Goal: Find specific page/section: Find specific page/section

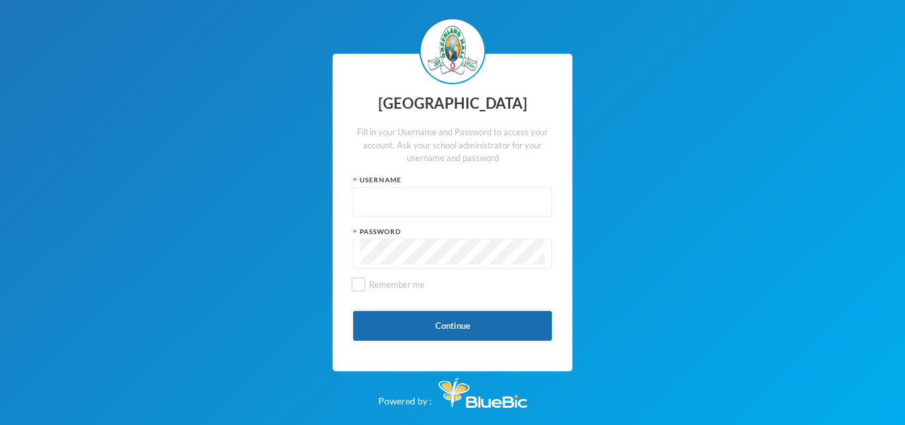
type input "glh24es84"
click at [395, 328] on button "Continue" at bounding box center [452, 326] width 199 height 30
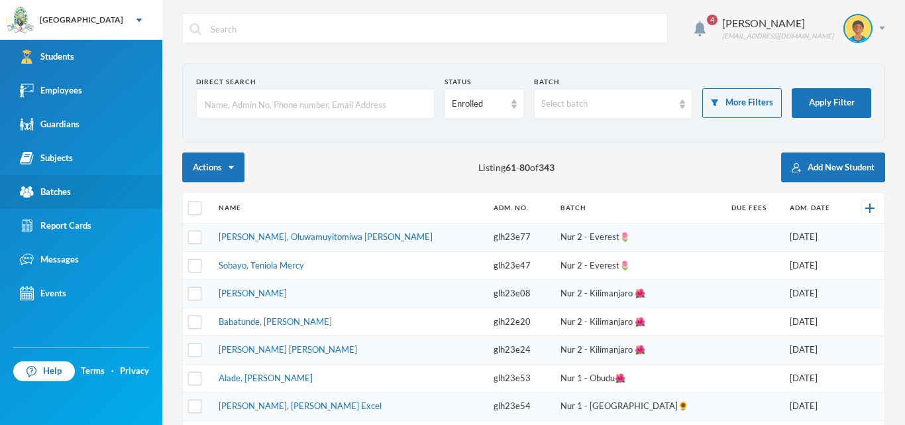
click at [37, 197] on div "Batches" at bounding box center [45, 192] width 51 height 14
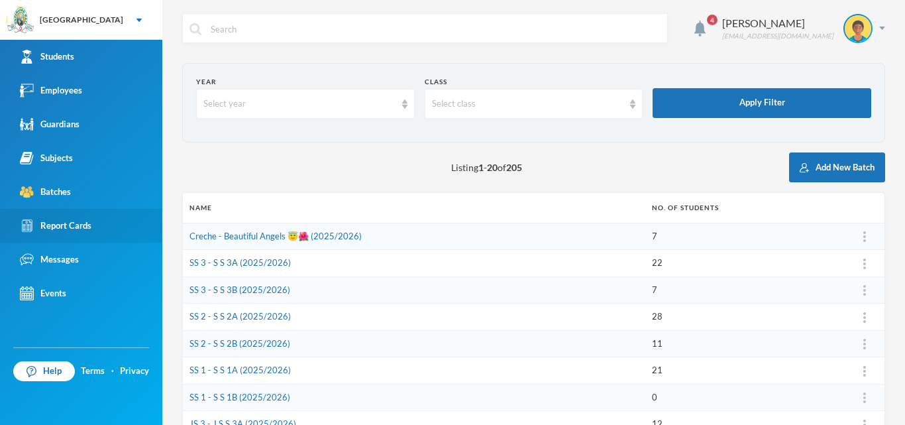
click at [70, 219] on div "Report Cards" at bounding box center [56, 226] width 72 height 14
